Goal: Transaction & Acquisition: Purchase product/service

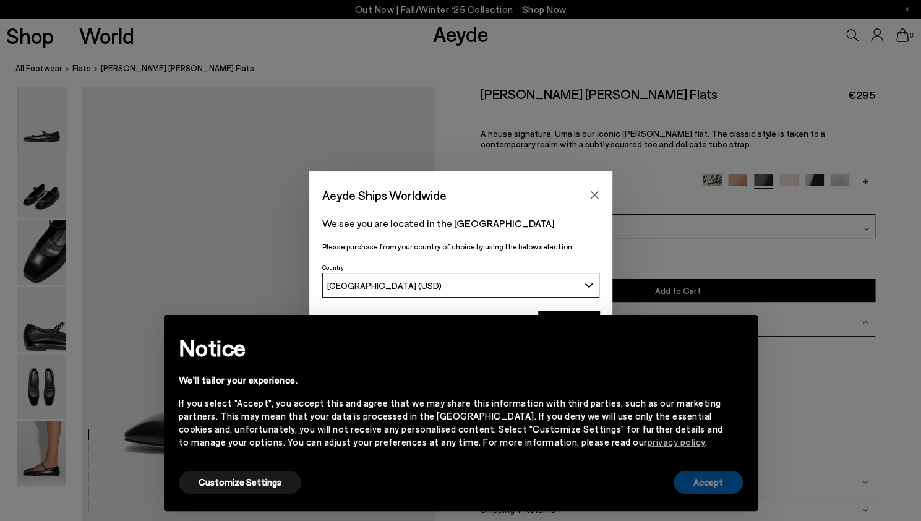
click at [698, 484] on button "Accept" at bounding box center [708, 482] width 69 height 23
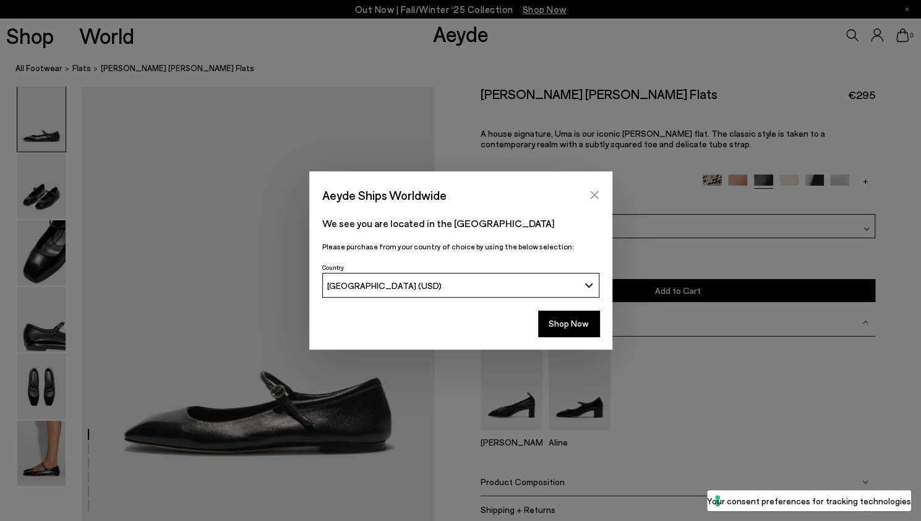
click at [592, 199] on icon "Close" at bounding box center [595, 195] width 10 height 10
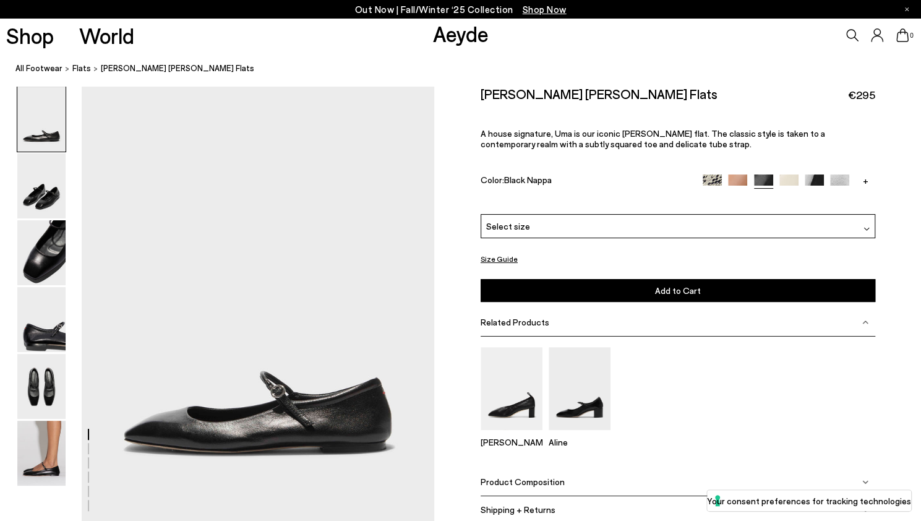
click at [843, 175] on img at bounding box center [839, 183] width 19 height 19
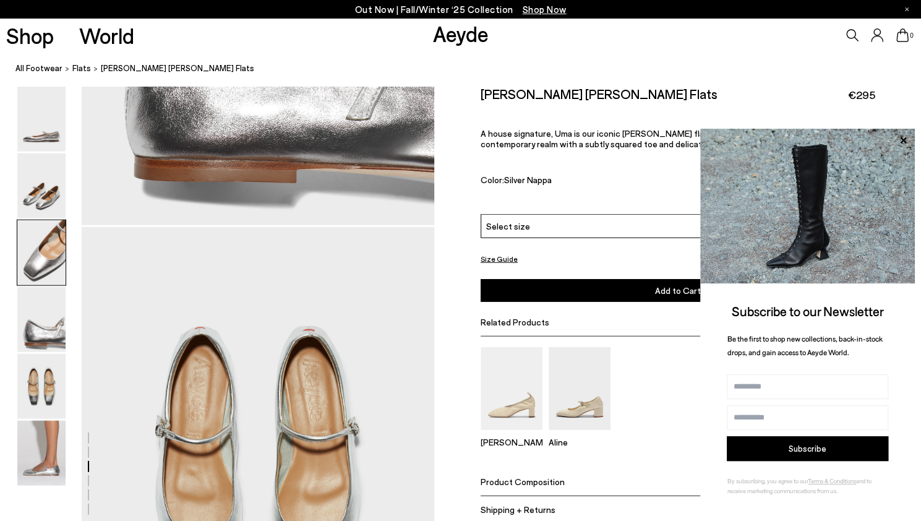
scroll to position [819, 0]
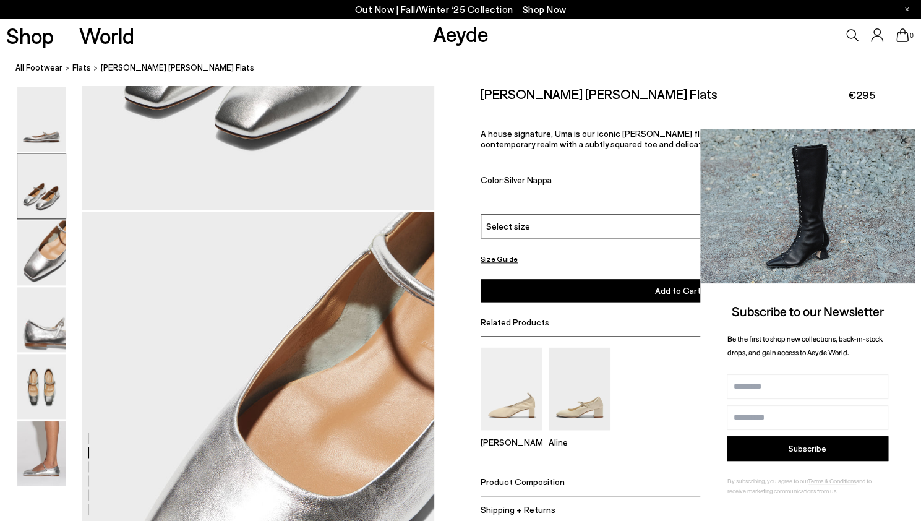
click at [903, 134] on icon at bounding box center [903, 140] width 16 height 16
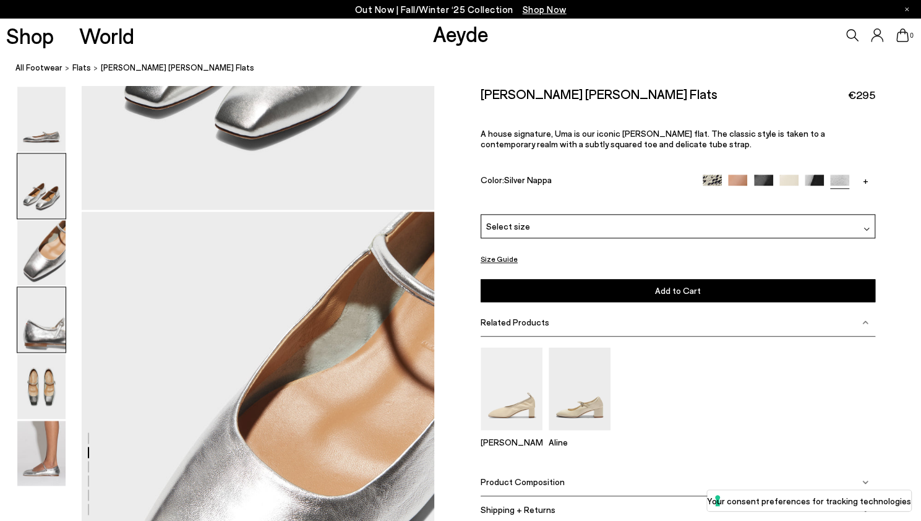
click at [54, 325] on img at bounding box center [41, 319] width 48 height 65
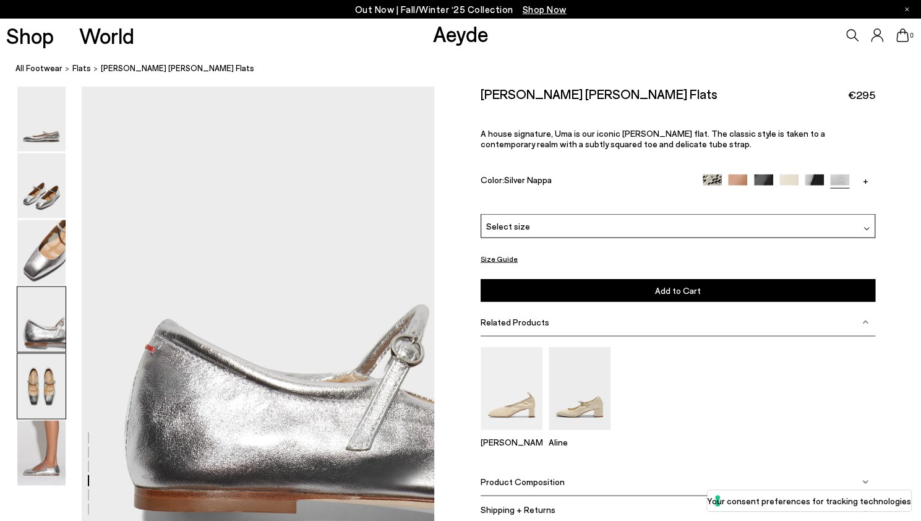
click at [50, 382] on img at bounding box center [41, 386] width 48 height 65
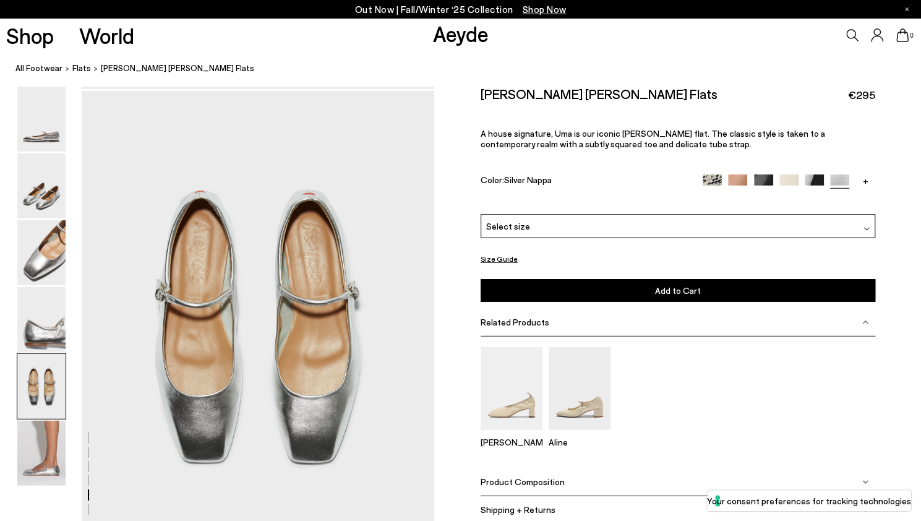
scroll to position [1890, 0]
